Goal: Task Accomplishment & Management: Manage account settings

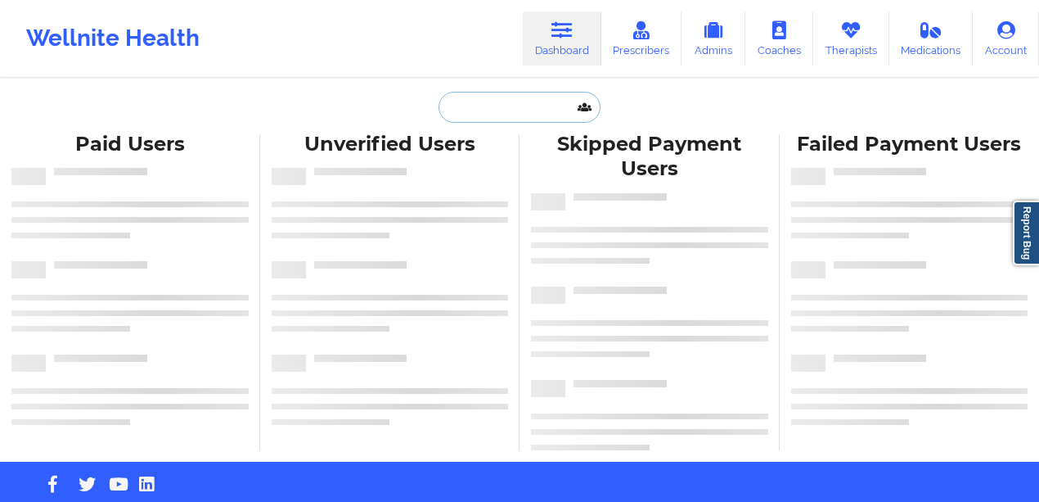
click at [527, 100] on input "text" at bounding box center [520, 107] width 162 height 31
paste input "[PERSON_NAME]"
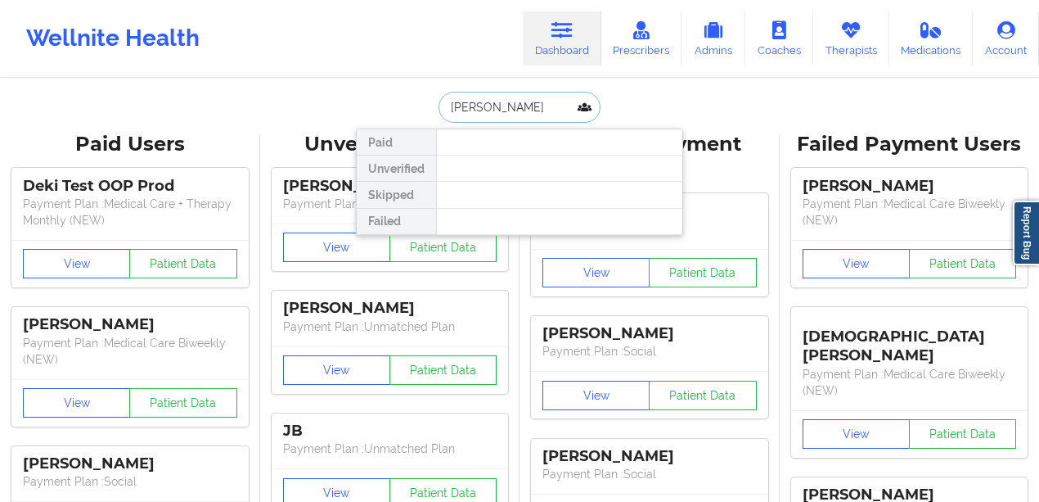
drag, startPoint x: 502, startPoint y: 109, endPoint x: 548, endPoint y: 109, distance: 46.7
click at [547, 109] on input "[PERSON_NAME]" at bounding box center [520, 107] width 162 height 31
type input "[PERSON_NAME]"
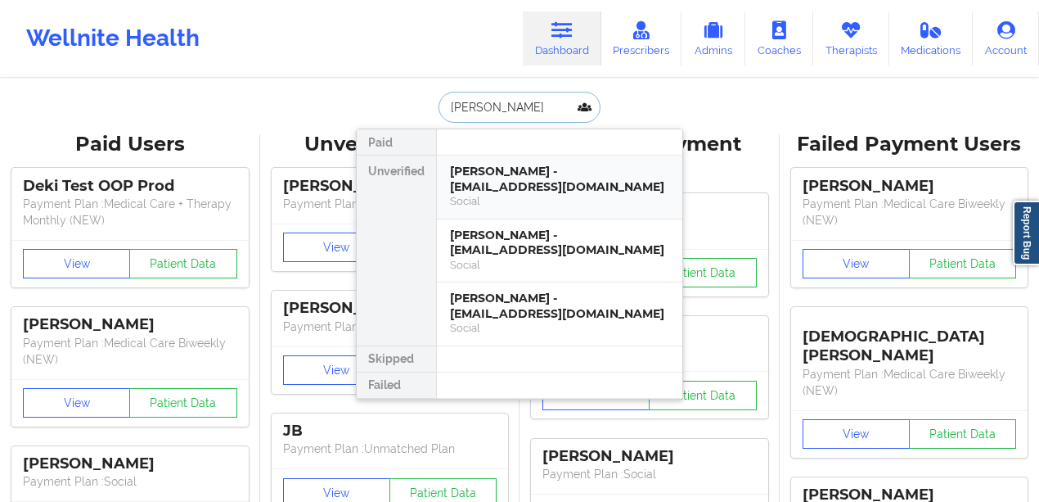
click at [567, 187] on div "[PERSON_NAME] - [EMAIL_ADDRESS][DOMAIN_NAME]" at bounding box center [559, 179] width 219 height 30
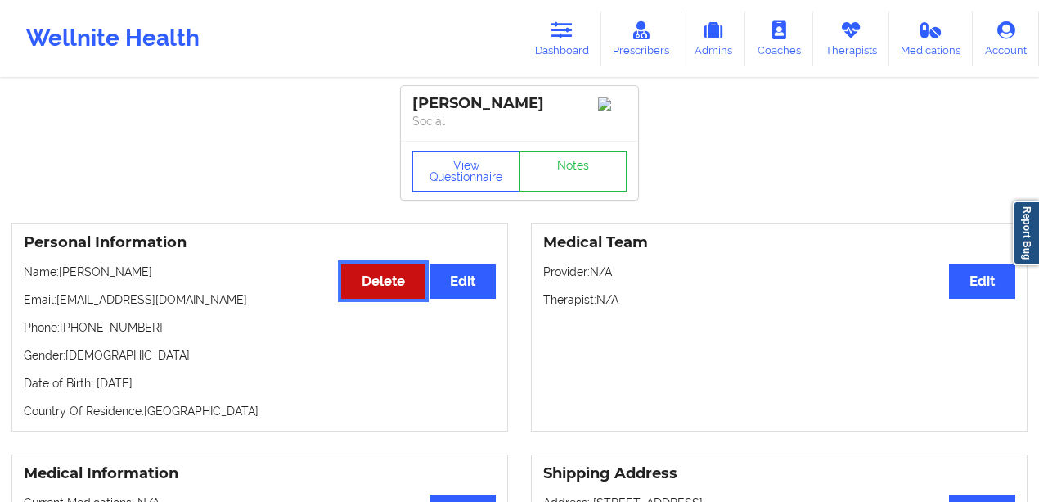
click at [368, 277] on button "Delete" at bounding box center [383, 281] width 84 height 35
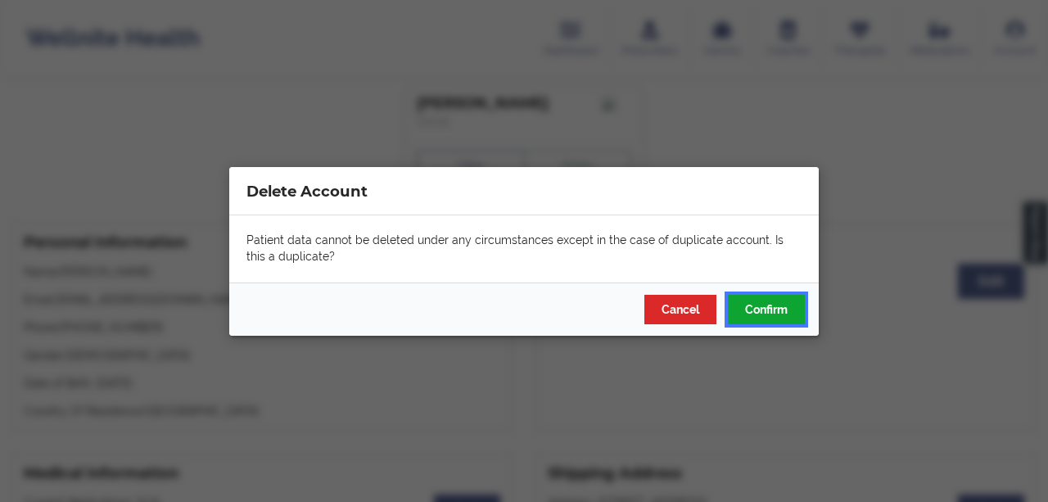
click at [739, 298] on button "Confirm" at bounding box center [766, 308] width 77 height 29
